Goal: Task Accomplishment & Management: Manage account settings

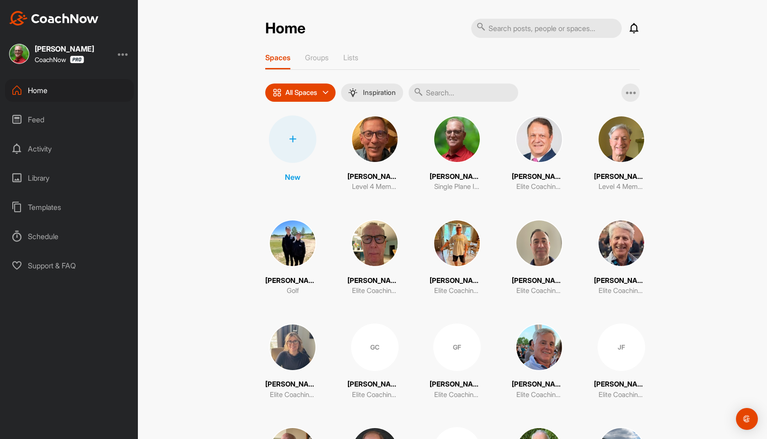
click at [54, 117] on div "Feed" at bounding box center [69, 119] width 129 height 23
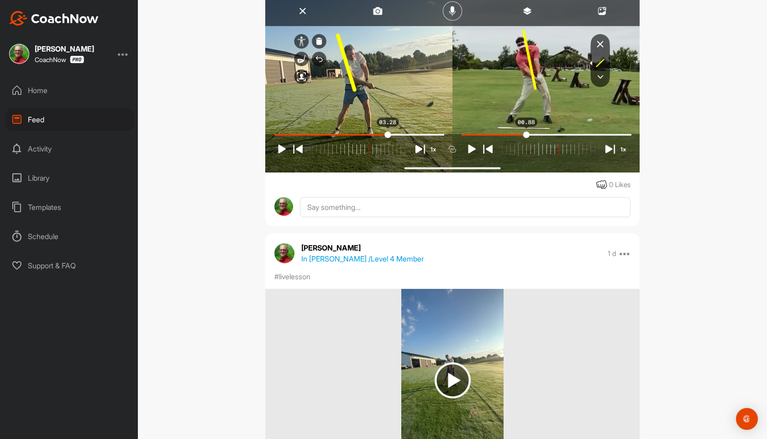
scroll to position [166, 0]
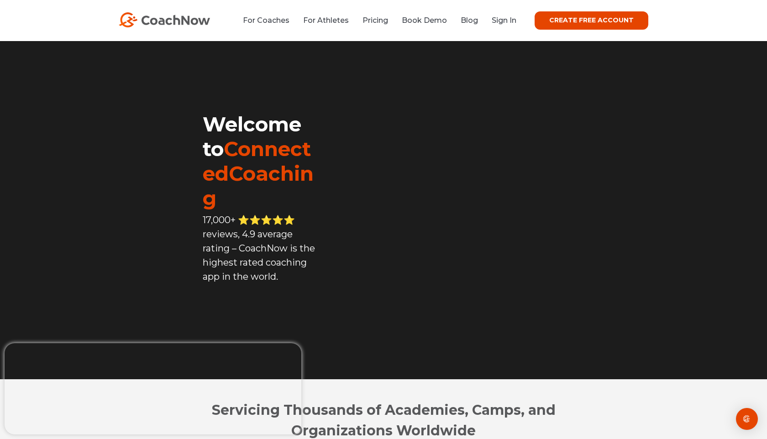
click at [508, 16] on li "Sign In" at bounding box center [501, 20] width 32 height 11
click at [507, 21] on link "Sign In" at bounding box center [504, 20] width 25 height 9
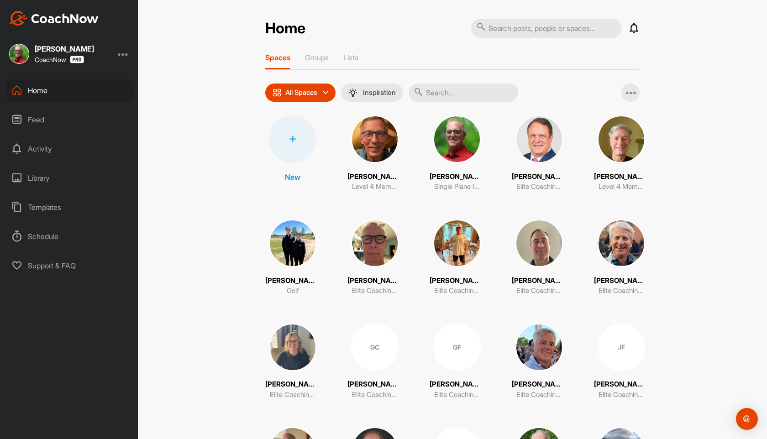
click at [40, 90] on div "Home" at bounding box center [69, 90] width 129 height 23
click at [123, 55] on div at bounding box center [123, 53] width 11 height 11
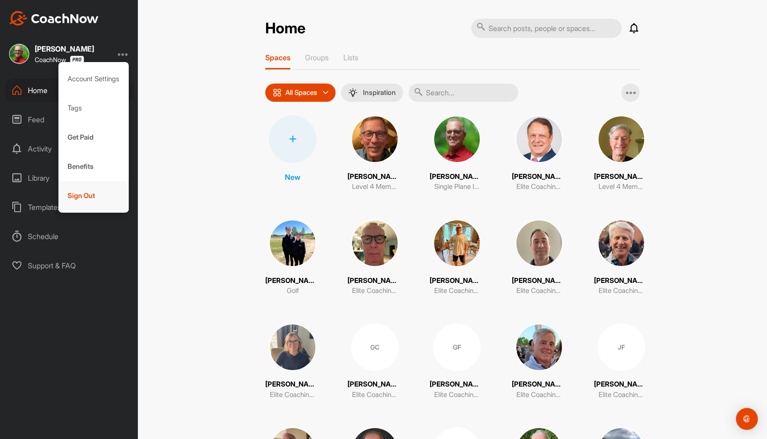
click at [84, 199] on div "Sign Out" at bounding box center [93, 195] width 71 height 29
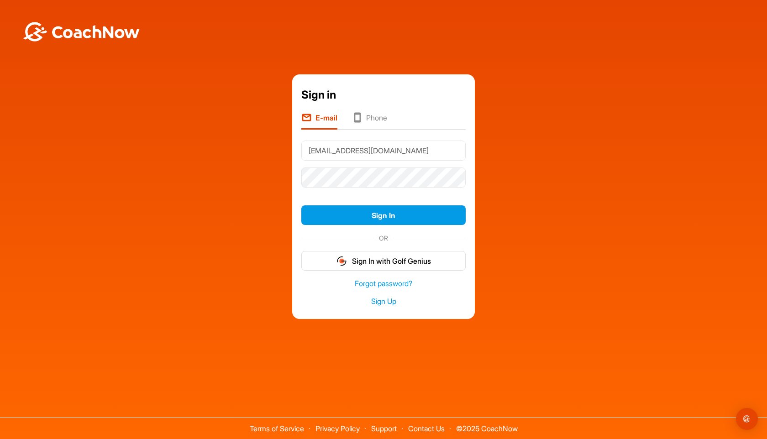
click at [402, 154] on input "[EMAIL_ADDRESS][DOMAIN_NAME]" at bounding box center [383, 151] width 164 height 20
type input "[EMAIL_ADDRESS][DOMAIN_NAME]"
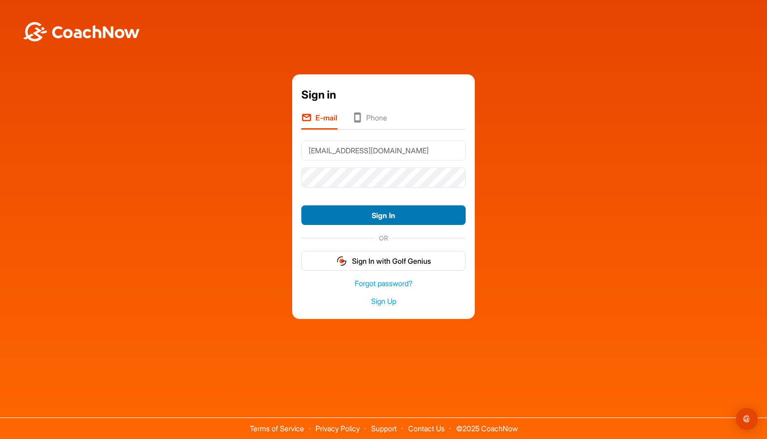
click at [387, 213] on button "Sign In" at bounding box center [383, 215] width 164 height 20
